Goal: Entertainment & Leisure: Consume media (video, audio)

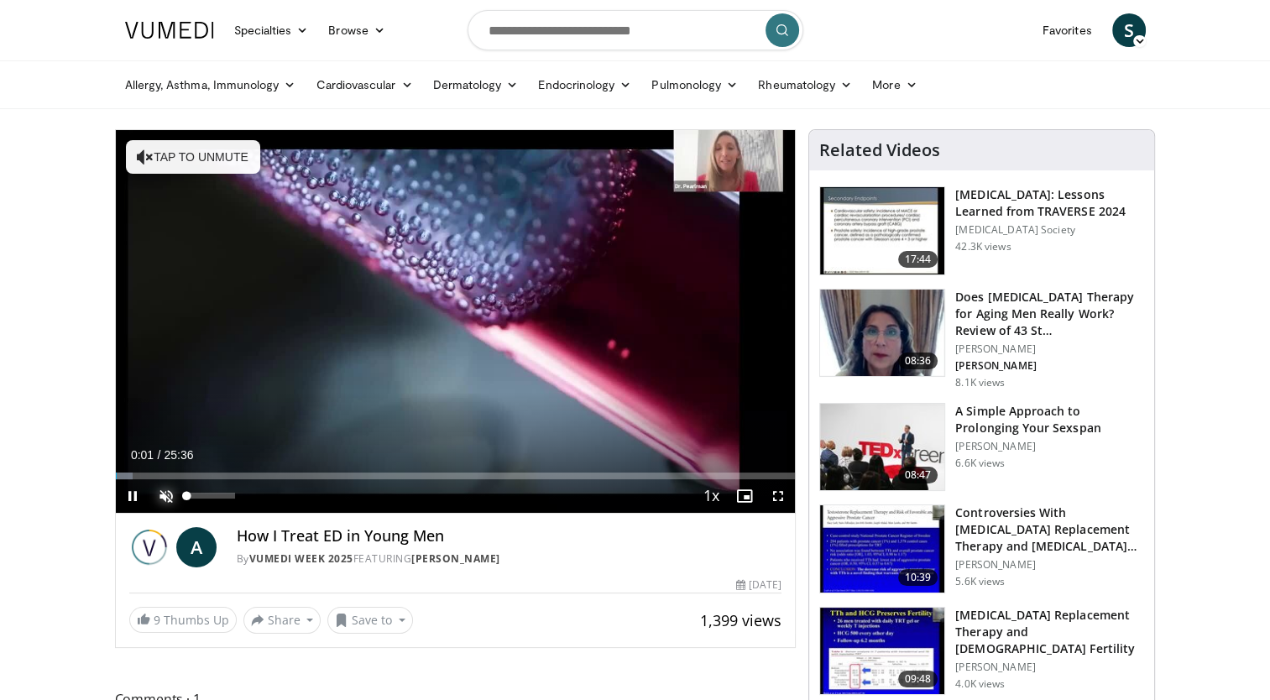
click at [164, 493] on span "Video Player" at bounding box center [166, 496] width 34 height 34
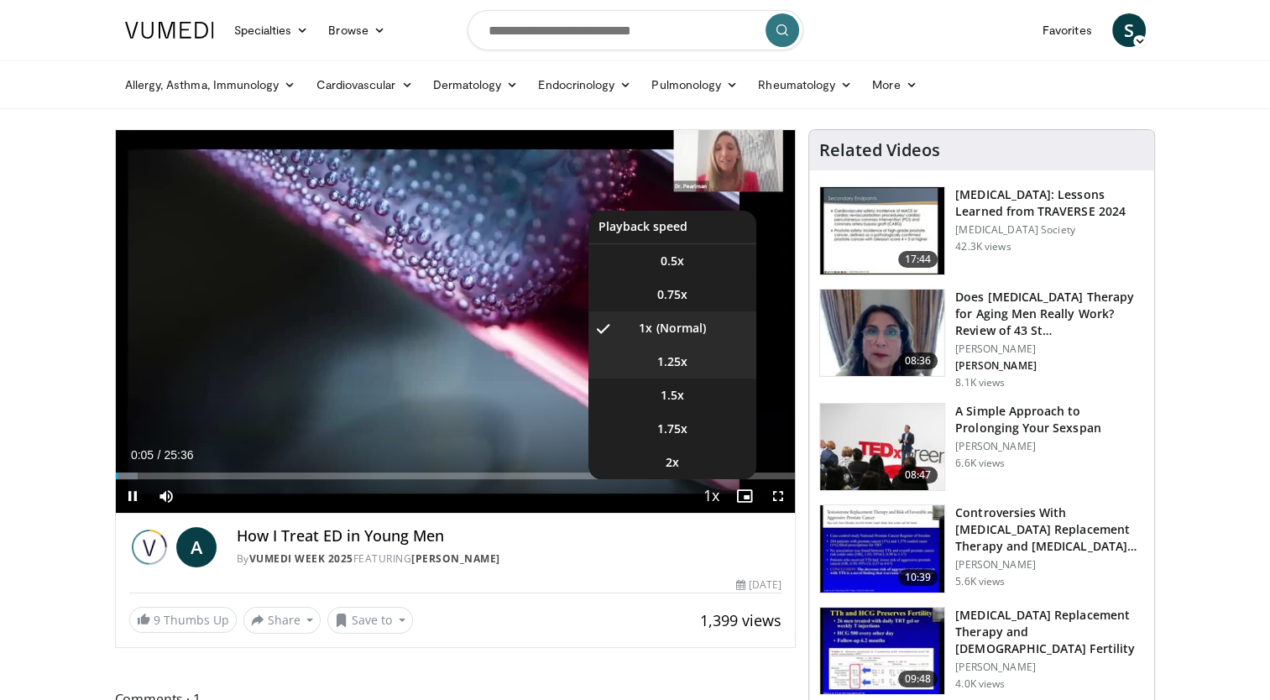
click at [678, 364] on span "1.25x" at bounding box center [672, 361] width 30 height 17
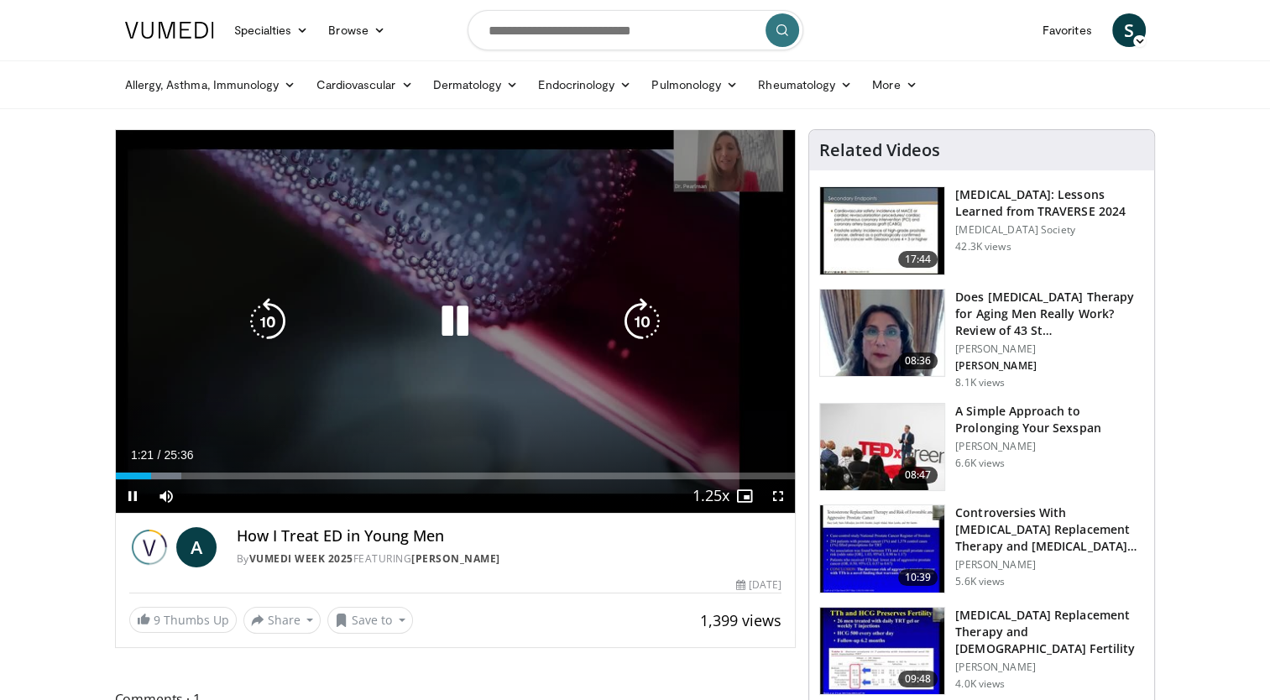
click at [453, 325] on icon "Video Player" at bounding box center [454, 321] width 47 height 47
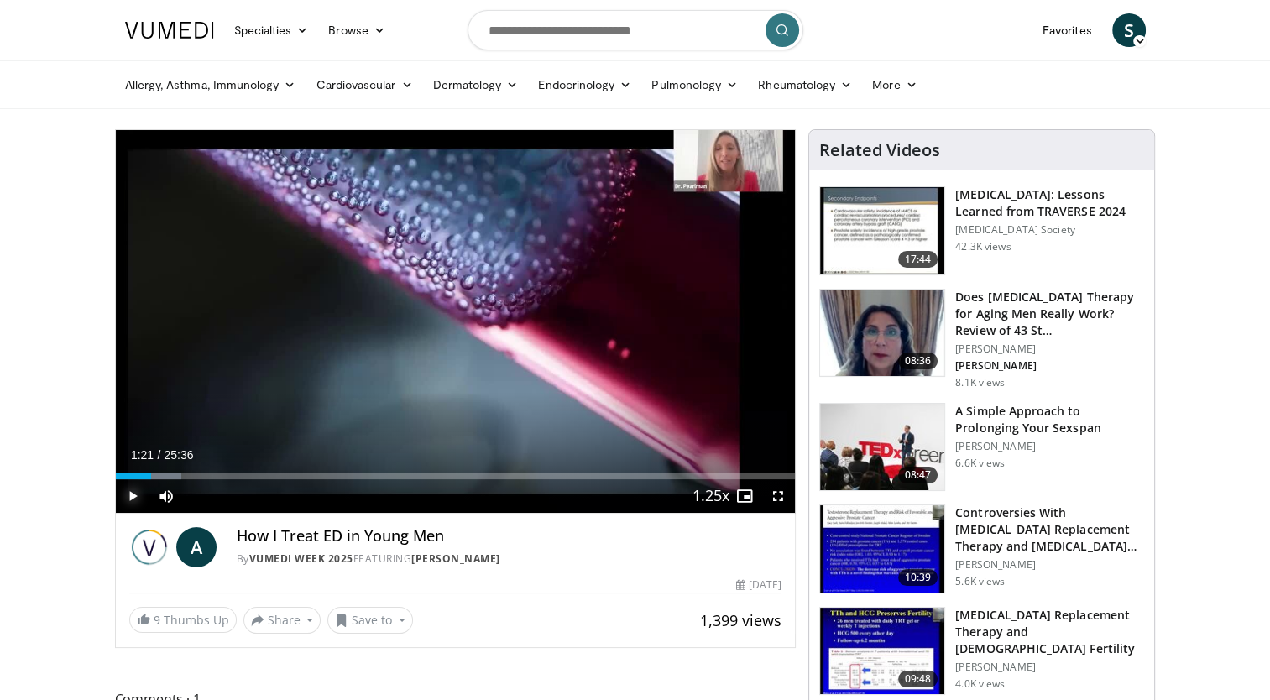
click at [128, 488] on span "Video Player" at bounding box center [133, 496] width 34 height 34
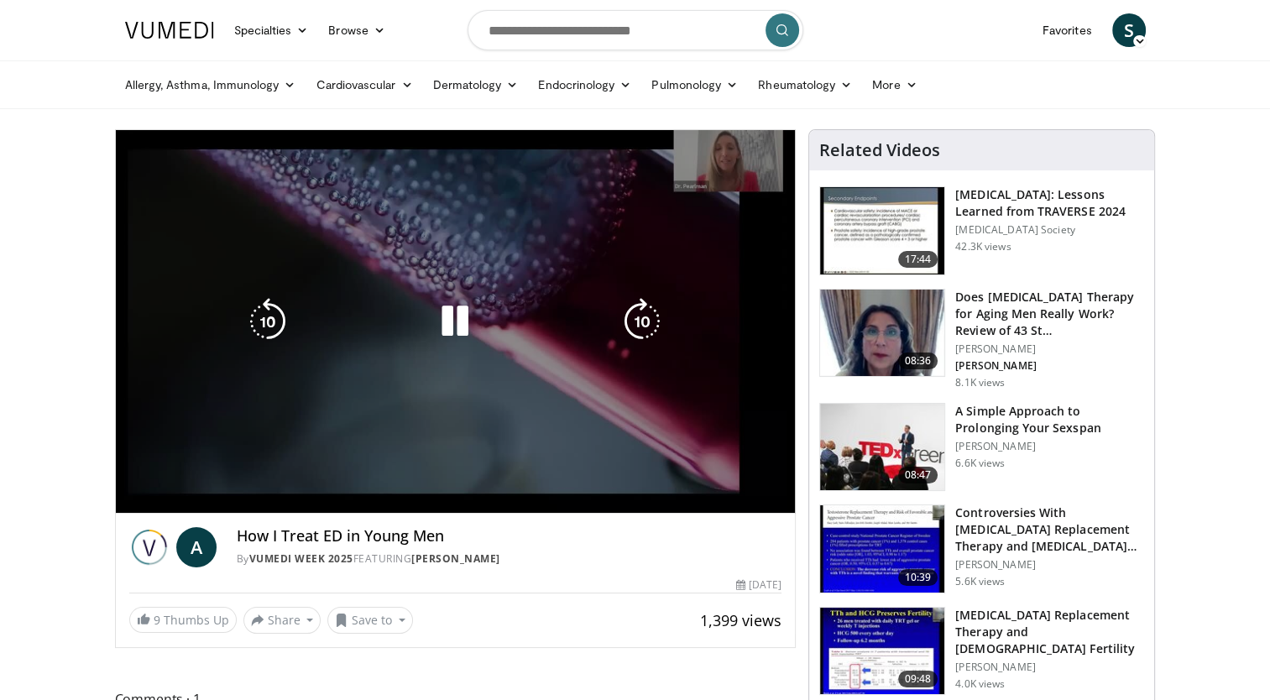
click at [694, 383] on div "10 seconds Tap to unmute" at bounding box center [456, 321] width 680 height 383
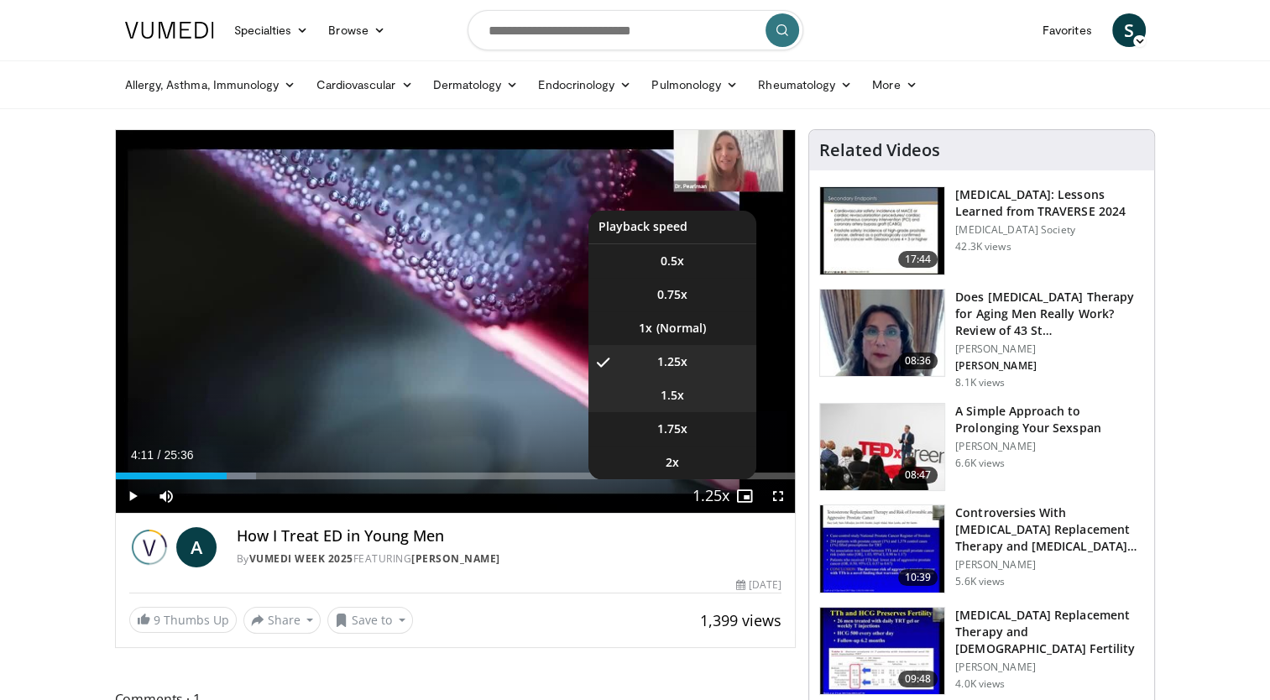
click at [680, 394] on span "1.5x" at bounding box center [671, 395] width 23 height 17
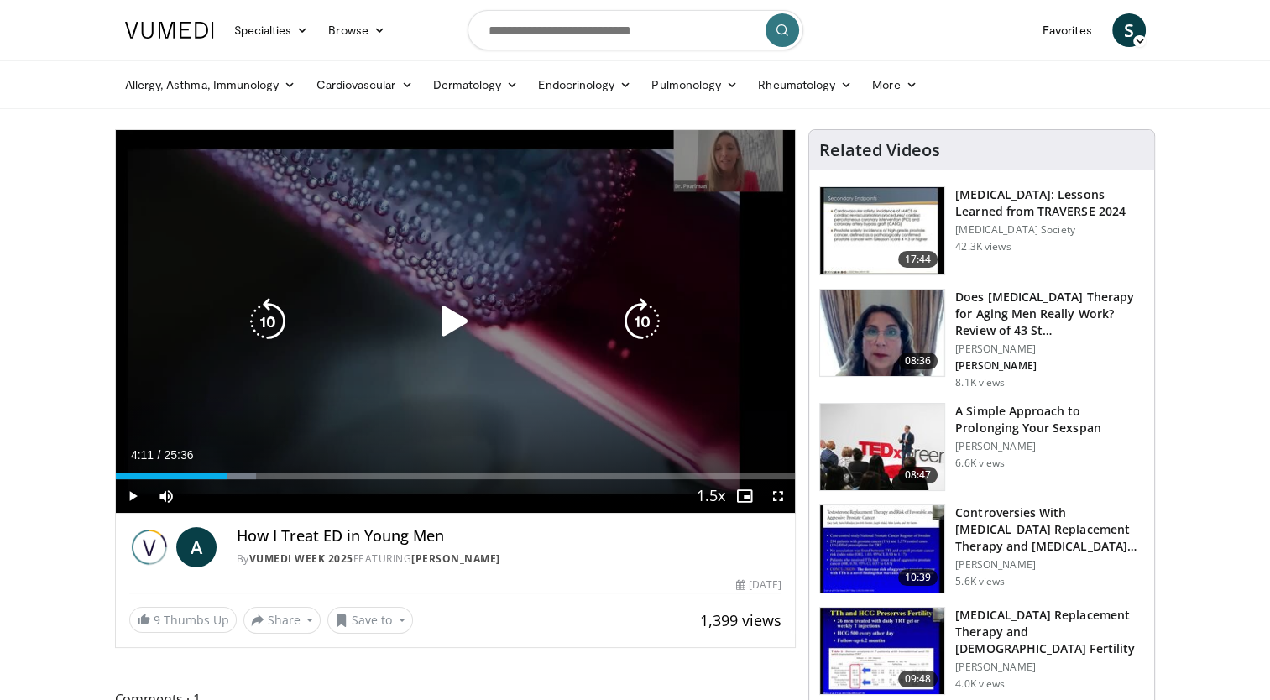
click at [443, 321] on icon "Video Player" at bounding box center [454, 321] width 47 height 47
click at [502, 378] on div "10 seconds Tap to unmute" at bounding box center [456, 321] width 680 height 383
click at [445, 321] on icon "Video Player" at bounding box center [454, 321] width 47 height 47
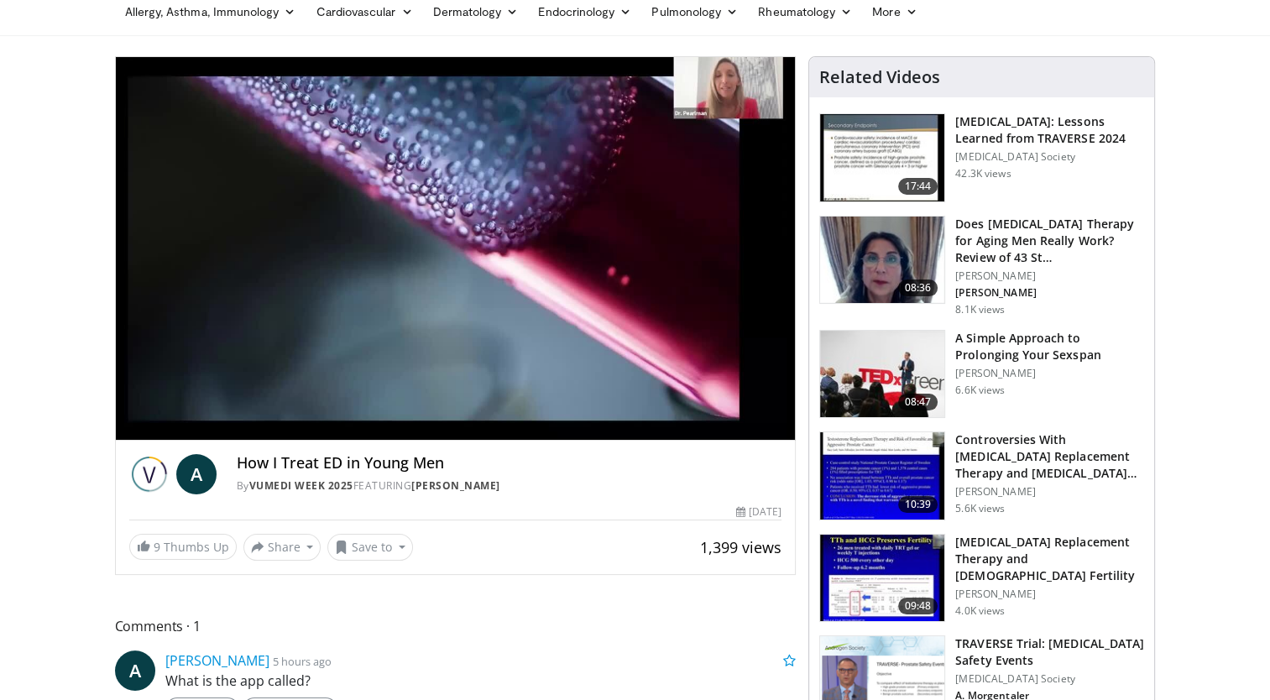
scroll to position [39, 0]
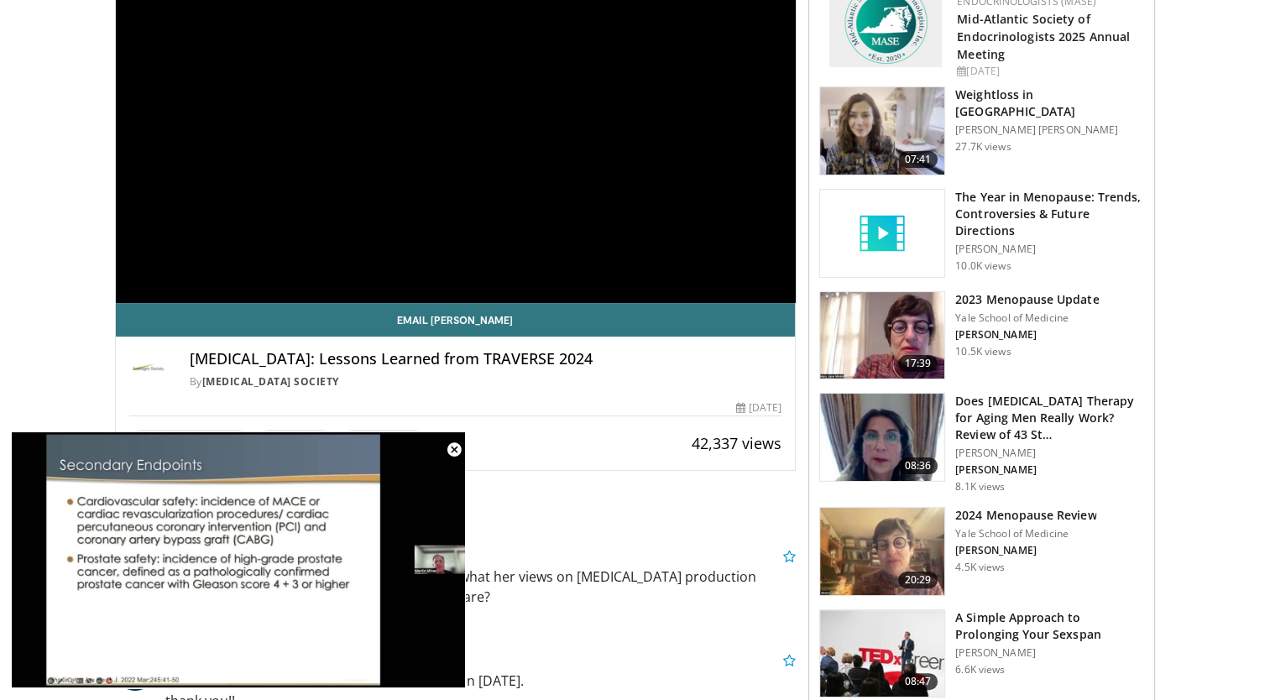
scroll to position [211, 0]
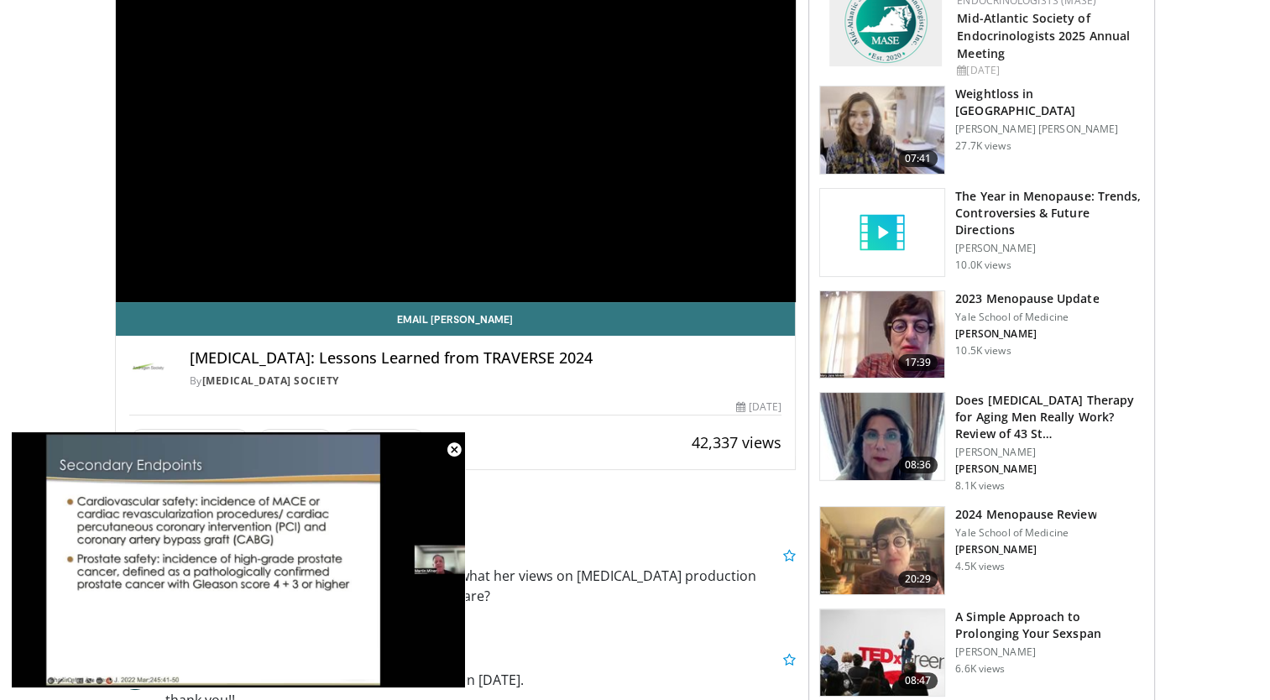
click at [887, 438] on img at bounding box center [882, 436] width 124 height 87
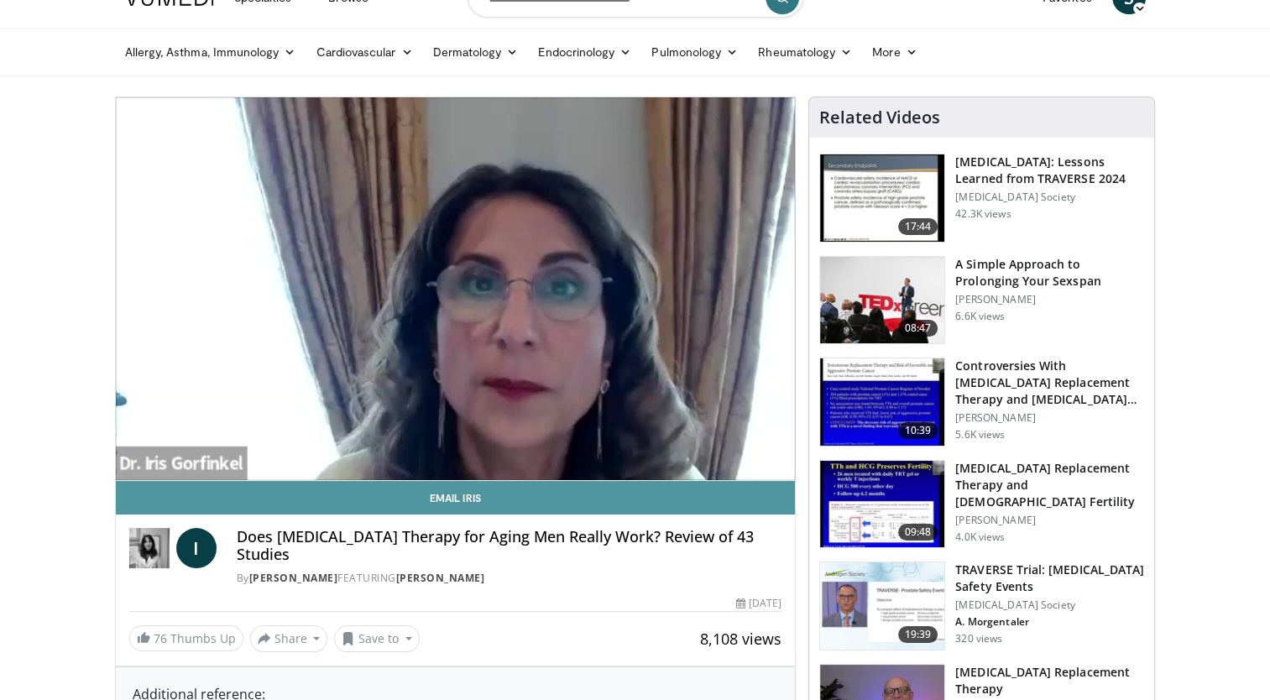
scroll to position [30, 0]
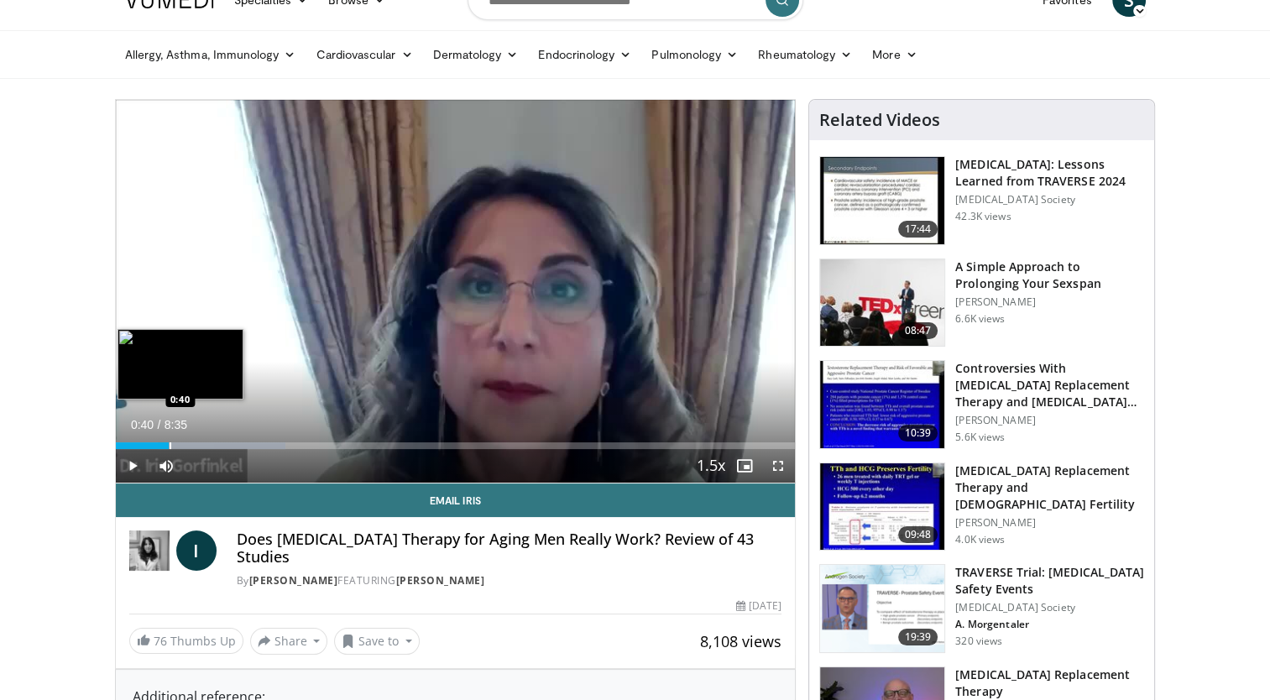
click at [170, 447] on div "Progress Bar" at bounding box center [171, 445] width 2 height 7
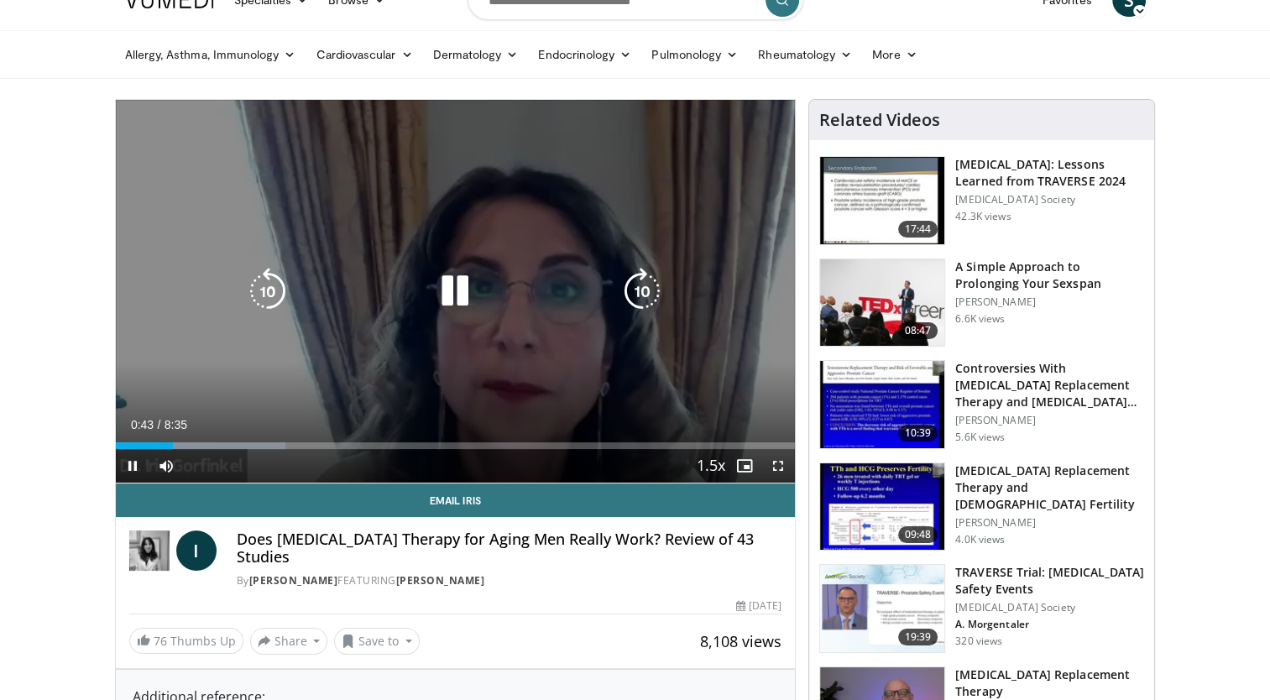
click at [157, 447] on div "Loaded : 24.98% 0:43 0:40" at bounding box center [456, 445] width 680 height 7
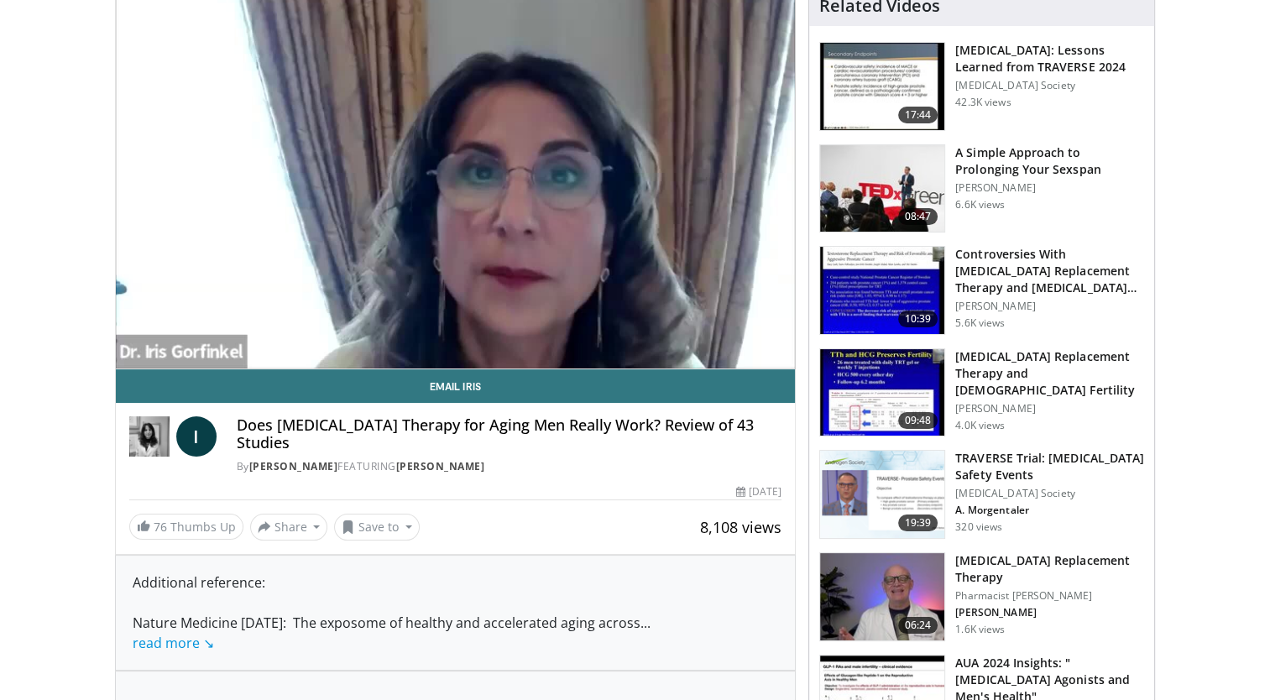
scroll to position [149, 0]
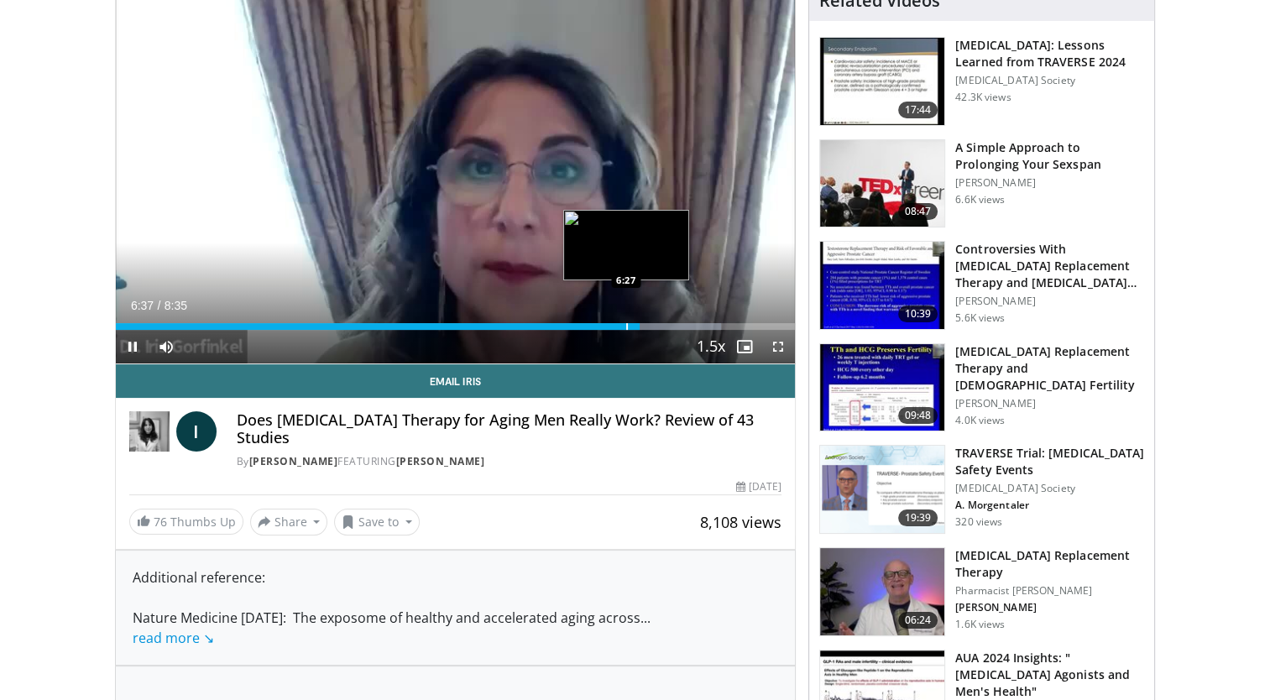
click at [626, 327] on div "Progress Bar" at bounding box center [627, 326] width 2 height 7
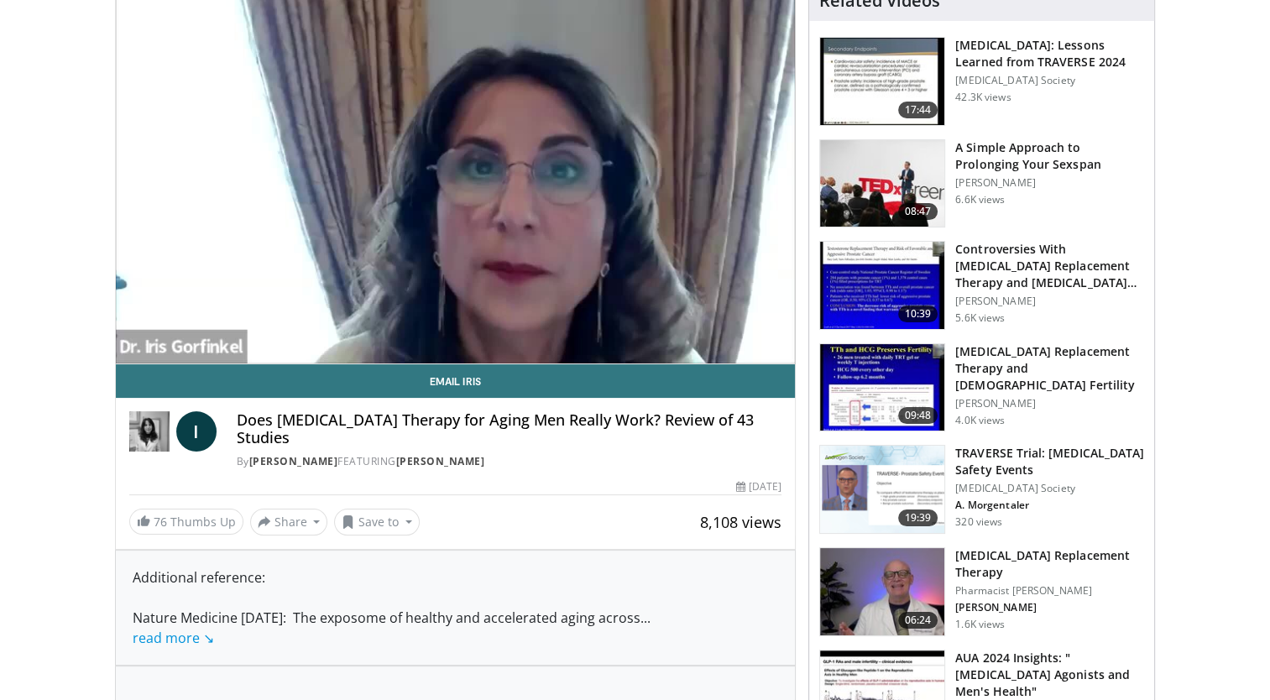
click at [606, 327] on div "10 seconds Tap to unmute" at bounding box center [456, 172] width 680 height 383
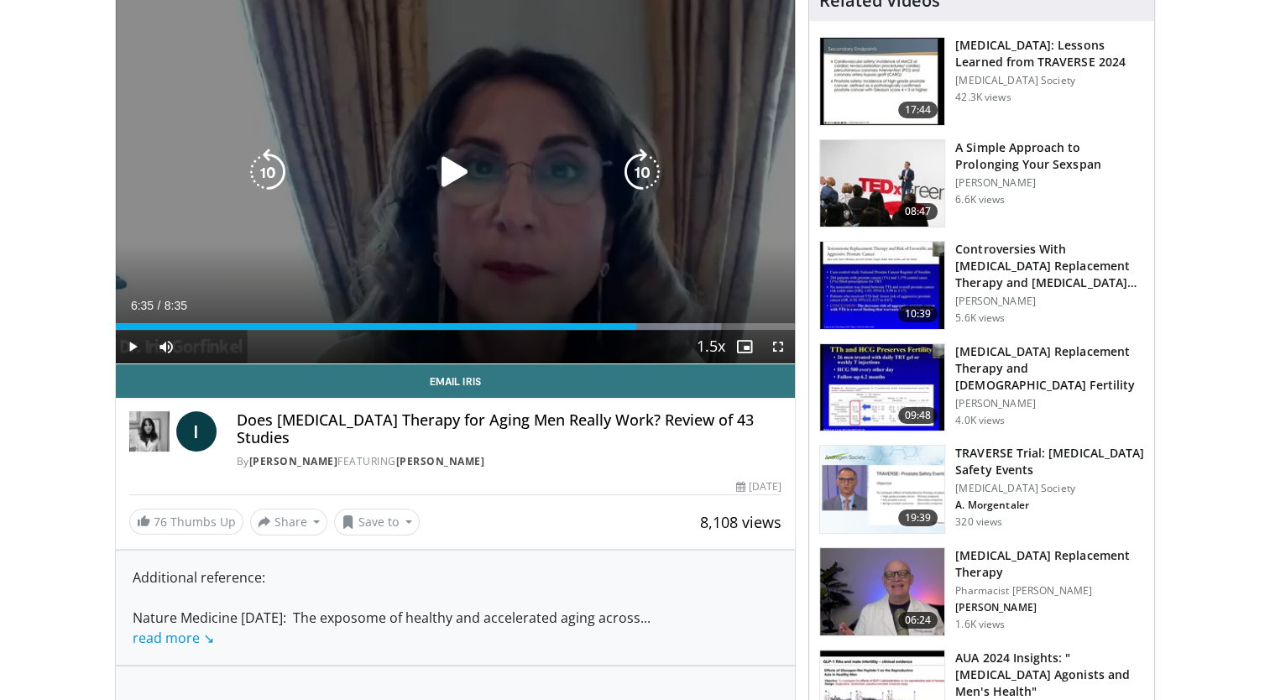
click at [453, 174] on icon "Video Player" at bounding box center [454, 172] width 47 height 47
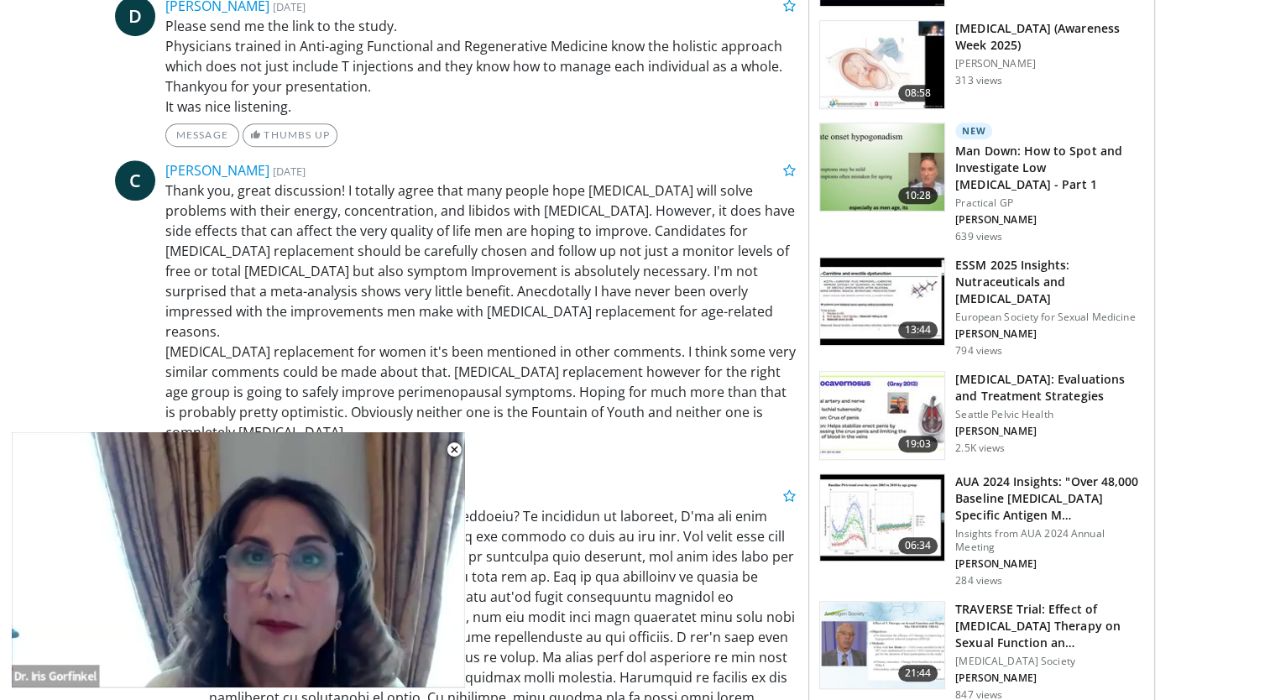
scroll to position [1212, 0]
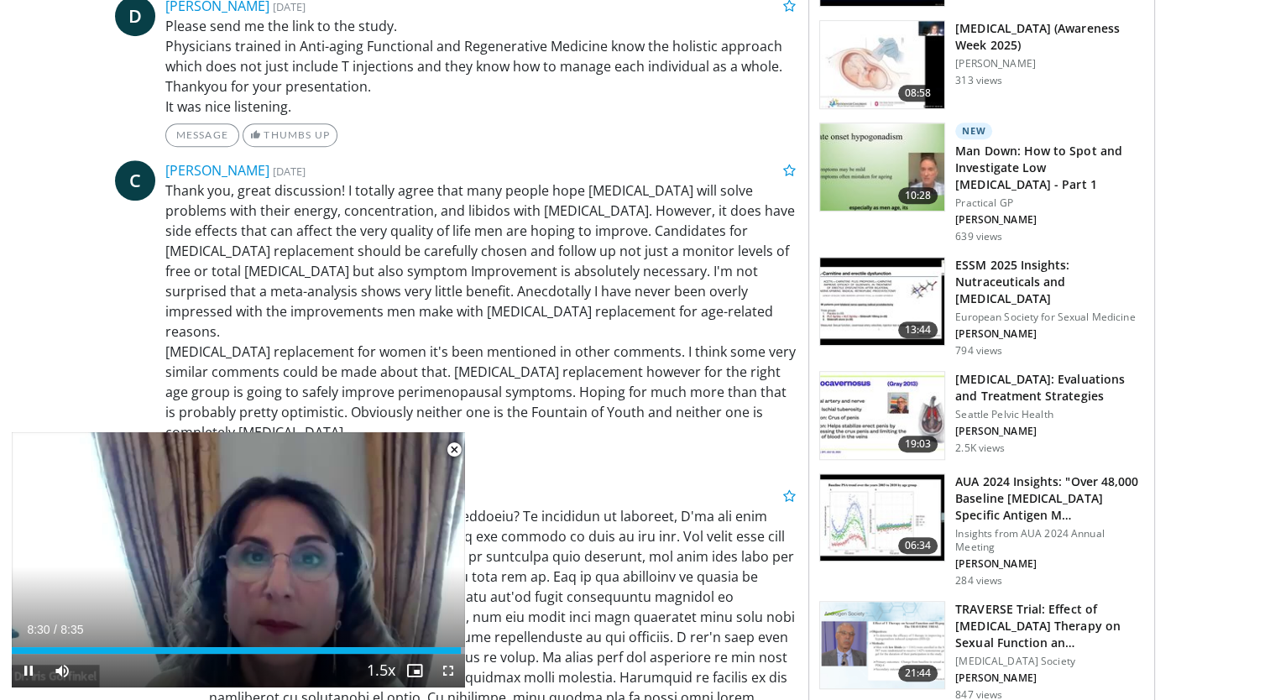
click at [451, 455] on span "Video Player" at bounding box center [454, 450] width 34 height 34
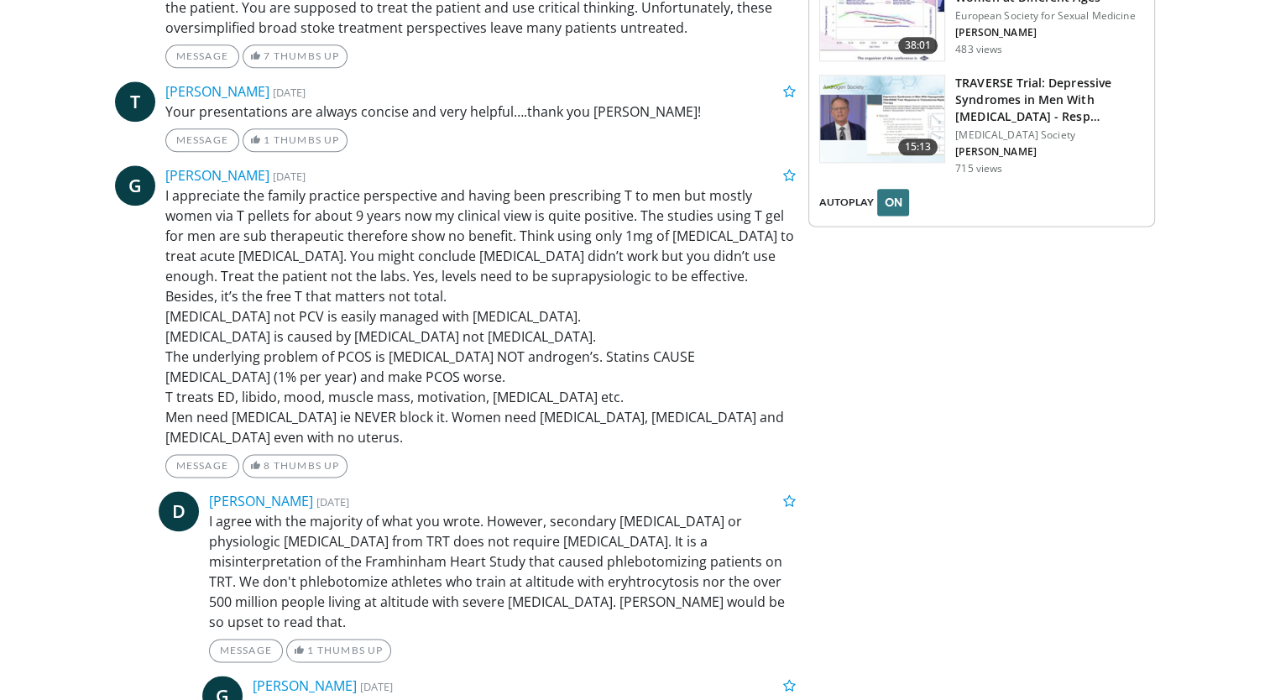
scroll to position [2172, 0]
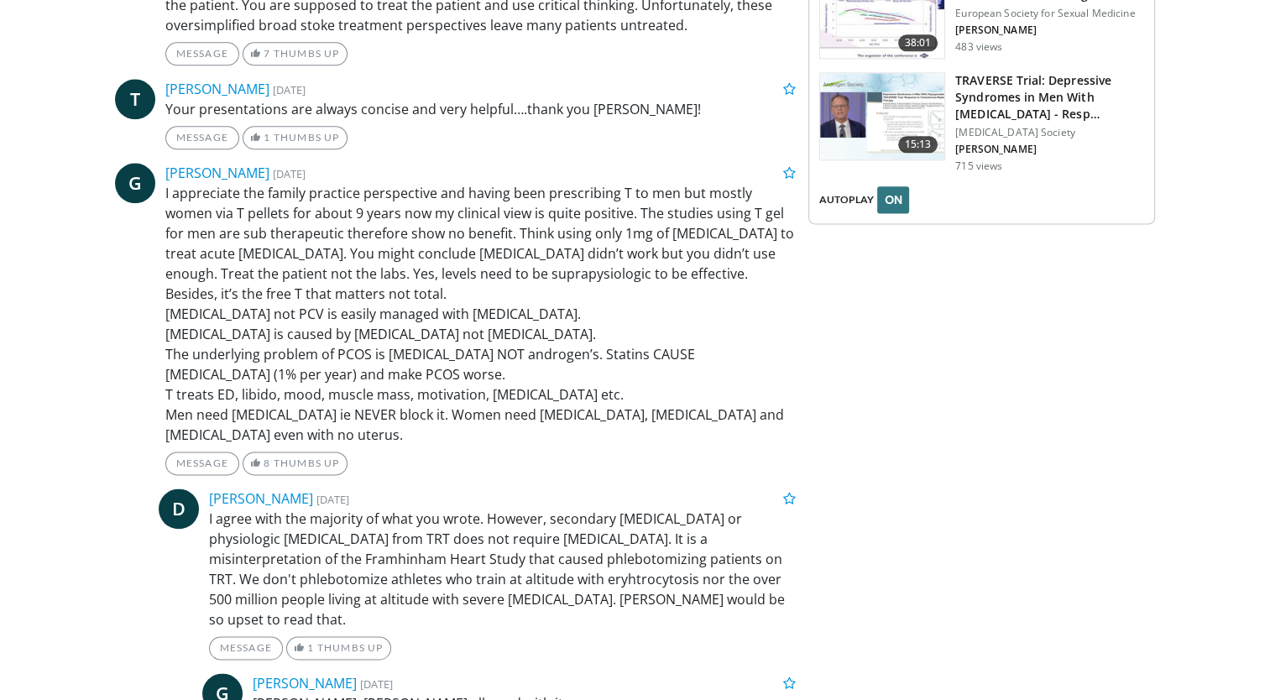
click at [489, 636] on div "Message 1 Thumbs Up" at bounding box center [502, 647] width 587 height 23
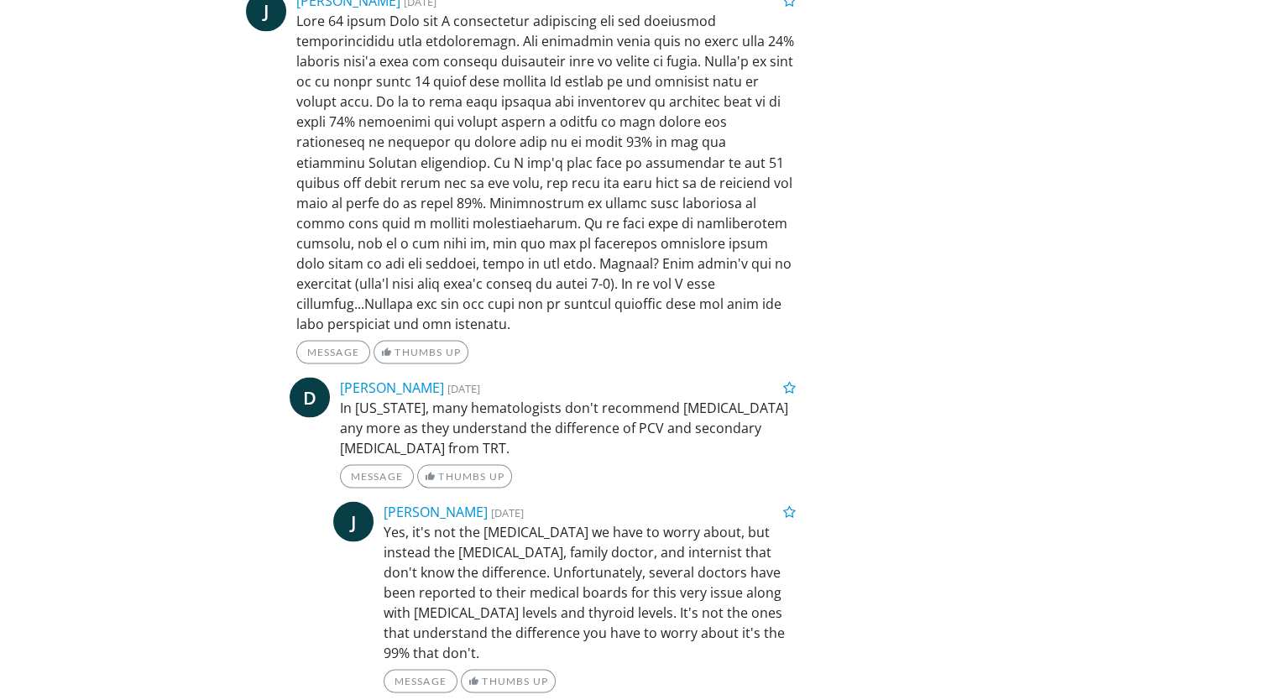
scroll to position [3026, 0]
